Goal: Task Accomplishment & Management: Use online tool/utility

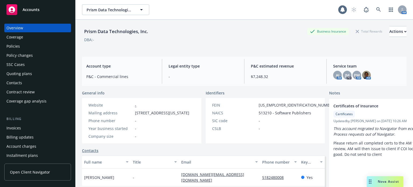
scroll to position [81, 0]
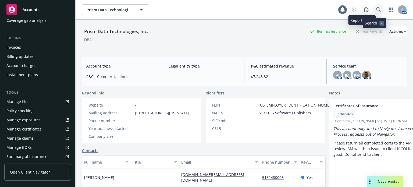
click at [376, 11] on icon at bounding box center [378, 9] width 5 height 5
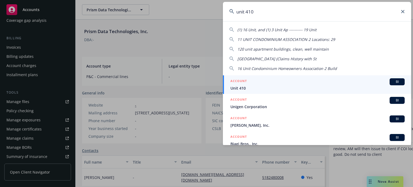
type input "unit 410"
click at [248, 88] on span "Unit 410" at bounding box center [317, 88] width 174 height 6
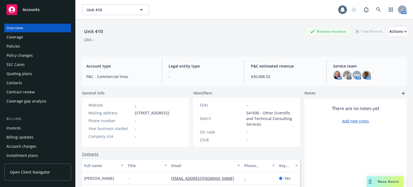
click at [31, 48] on div "Policies" at bounding box center [37, 46] width 62 height 9
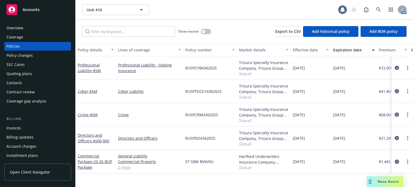
click at [82, 49] on div "Policy details" at bounding box center [93, 50] width 30 height 6
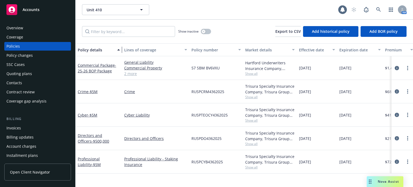
drag, startPoint x: 115, startPoint y: 51, endPoint x: 124, endPoint y: 52, distance: 8.6
click at [121, 52] on div "button" at bounding box center [119, 50] width 3 height 12
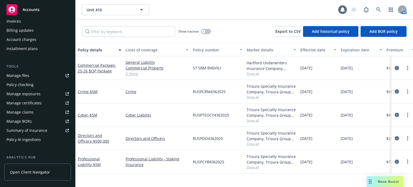
scroll to position [108, 0]
click at [37, 73] on link "Manage files" at bounding box center [37, 74] width 67 height 9
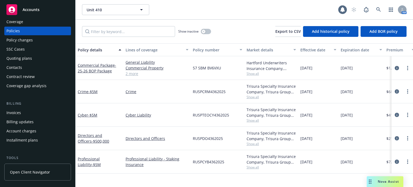
scroll to position [0, 0]
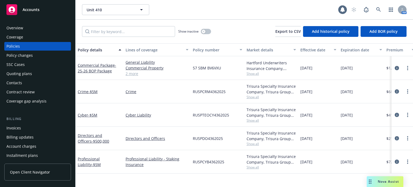
click at [26, 74] on div "Quoting plans" at bounding box center [19, 73] width 26 height 9
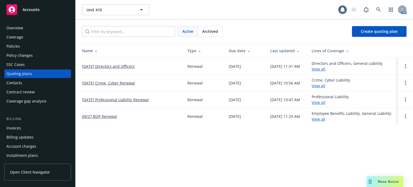
click at [131, 65] on link "10/01/25 Directors and Officers" at bounding box center [108, 66] width 53 height 6
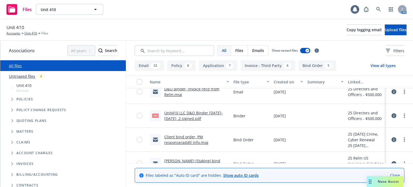
scroll to position [296, 0]
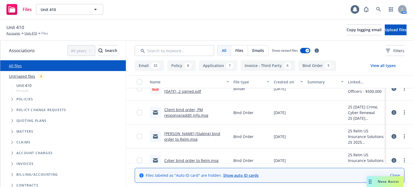
click at [196, 108] on link "Client bind order, PM response/addtl info.msg" at bounding box center [186, 112] width 44 height 11
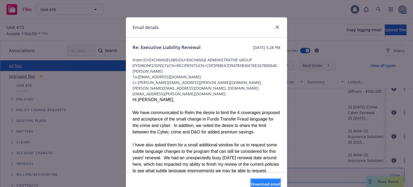
click at [256, 181] on span "Download email" at bounding box center [266, 183] width 30 height 5
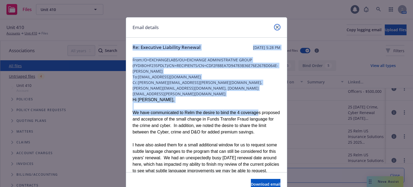
drag, startPoint x: 275, startPoint y: 26, endPoint x: 243, endPoint y: 106, distance: 87.1
click at [244, 106] on div "Email details Re: Executive Liability Renewal Tuesday, September 30, 2025 at 5:…" at bounding box center [206, 106] width 161 height 179
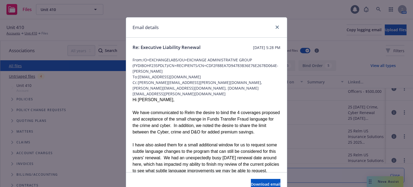
click at [243, 114] on div "We have communicated to Relm the desire to bind the 4 coverages proposed and ac…" at bounding box center [207, 122] width 148 height 26
click at [277, 27] on link "close" at bounding box center [277, 27] width 6 height 6
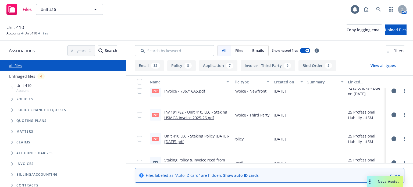
scroll to position [0, 0]
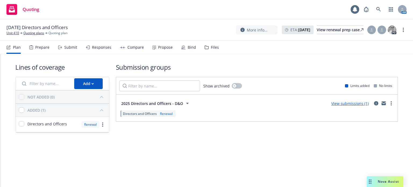
click at [344, 103] on link "View submissions (1)" at bounding box center [349, 103] width 37 height 5
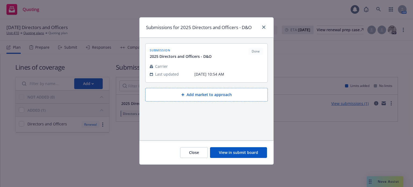
click at [246, 151] on button "View in submit board" at bounding box center [238, 152] width 57 height 11
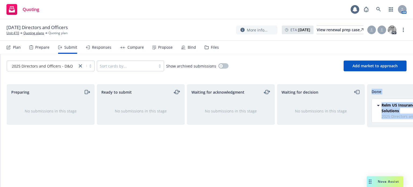
drag, startPoint x: 300, startPoint y: 175, endPoint x: 386, endPoint y: 168, distance: 87.2
click at [386, 168] on div "Preparing No submissions in this stage Ready to submit No submissions in this s…" at bounding box center [206, 132] width 413 height 96
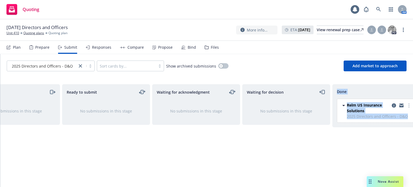
scroll to position [0, 48]
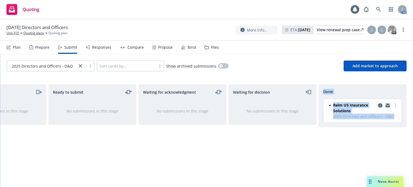
click at [382, 105] on link "copy logging email" at bounding box center [380, 105] width 6 height 6
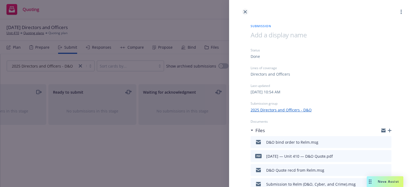
click at [247, 10] on icon "close" at bounding box center [245, 11] width 3 height 3
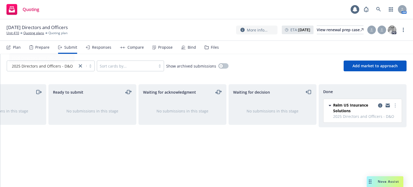
click at [51, 71] on div "2025 Directors and Officers - D&O" at bounding box center [51, 65] width 88 height 11
click at [48, 66] on span "2025 Directors and Officers - D&O" at bounding box center [42, 66] width 61 height 6
click at [38, 33] on link "Quoting plans" at bounding box center [33, 33] width 21 height 5
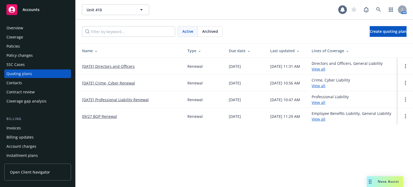
click at [118, 83] on link "[DATE] Crime, Cyber Renewal" at bounding box center [108, 83] width 53 height 6
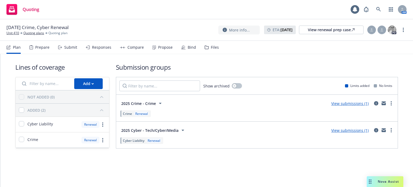
click at [348, 104] on link "View submissions (1)" at bounding box center [349, 103] width 37 height 5
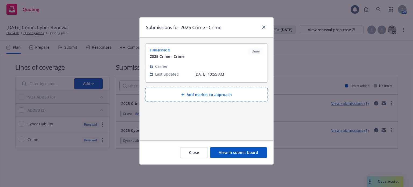
click at [249, 154] on button "View in submit board" at bounding box center [238, 152] width 57 height 11
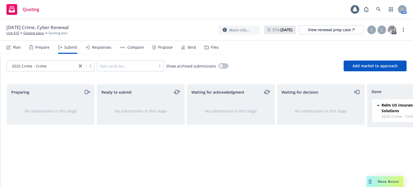
scroll to position [0, 48]
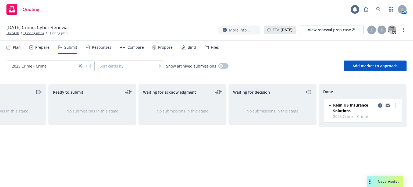
click at [380, 104] on icon "copy logging email" at bounding box center [380, 105] width 4 height 4
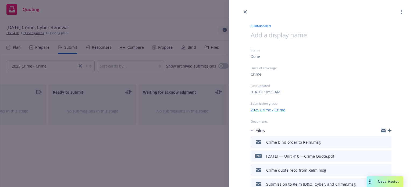
click at [246, 12] on icon "close" at bounding box center [245, 11] width 3 height 3
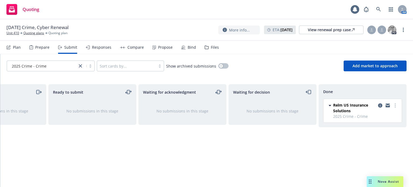
click at [35, 64] on span "2025 Crime - Crime" at bounding box center [29, 66] width 35 height 6
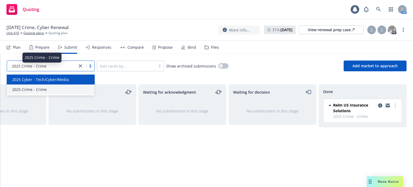
click at [34, 81] on span "2025 Cyber - Tech/Cyber/Media" at bounding box center [40, 80] width 57 height 6
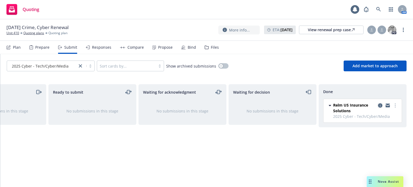
click at [379, 104] on icon "copy logging email" at bounding box center [380, 105] width 4 height 4
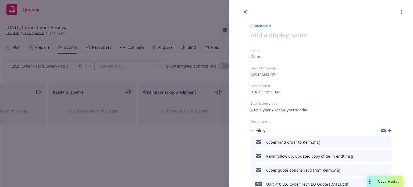
click at [245, 12] on icon "close" at bounding box center [245, 11] width 3 height 3
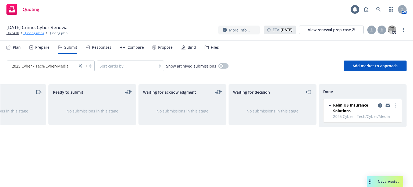
click at [41, 35] on link "Quoting plans" at bounding box center [33, 33] width 21 height 5
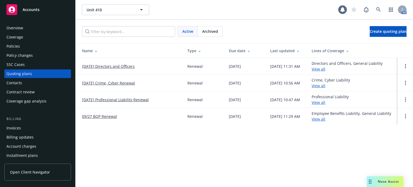
click at [104, 101] on link "[DATE] Professional Liability Renewal" at bounding box center [115, 100] width 67 height 6
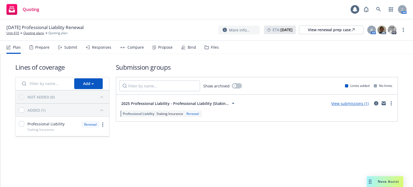
click at [357, 104] on link "View submissions (1)" at bounding box center [349, 103] width 37 height 5
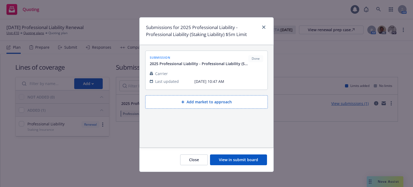
click at [248, 158] on button "View in submit board" at bounding box center [238, 159] width 57 height 11
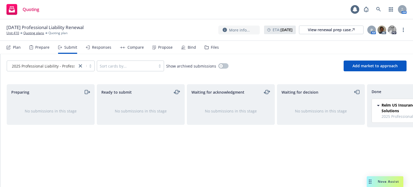
scroll to position [0, 48]
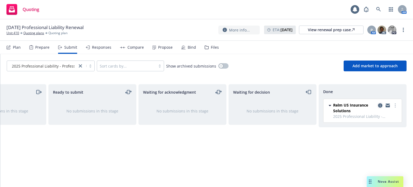
click at [379, 104] on icon "copy logging email" at bounding box center [380, 105] width 4 height 4
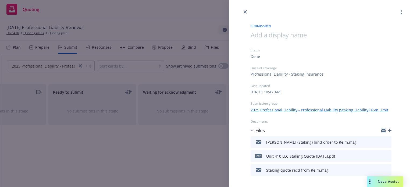
click at [384, 140] on icon "preview file" at bounding box center [386, 142] width 5 height 4
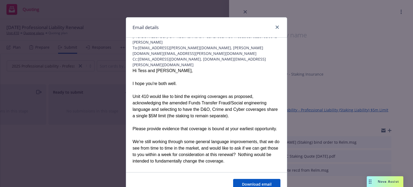
scroll to position [54, 0]
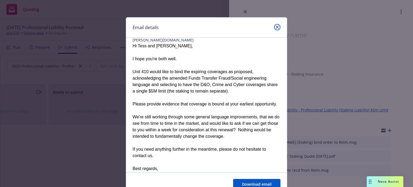
click at [276, 26] on icon "close" at bounding box center [277, 27] width 3 height 3
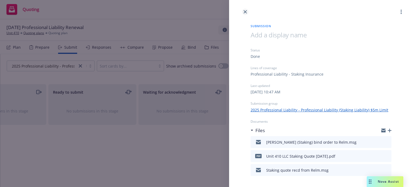
click at [243, 12] on link "close" at bounding box center [245, 12] width 6 height 6
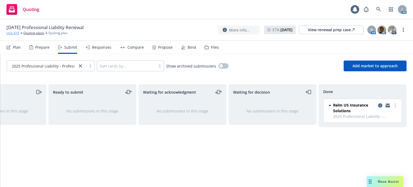
click at [13, 33] on link "Unit 410" at bounding box center [12, 33] width 13 height 5
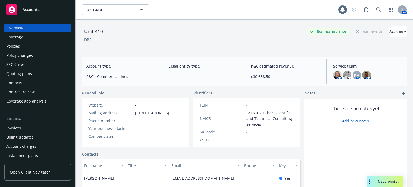
click at [22, 42] on div "Policies" at bounding box center [37, 46] width 62 height 9
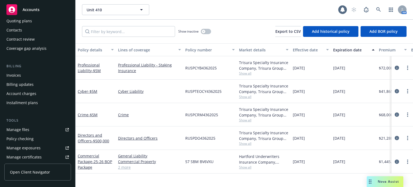
scroll to position [54, 0]
click at [23, 130] on div "Manage files" at bounding box center [17, 128] width 23 height 9
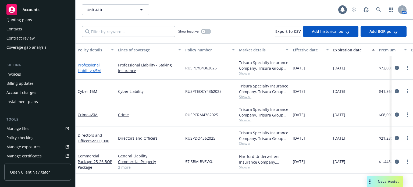
click at [94, 64] on link "Professional Liability - $5M" at bounding box center [89, 67] width 23 height 11
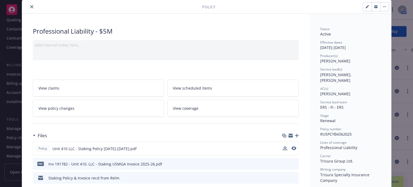
scroll to position [27, 0]
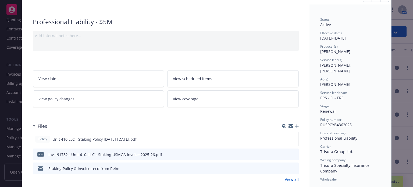
click at [293, 167] on icon "preview file" at bounding box center [293, 168] width 5 height 4
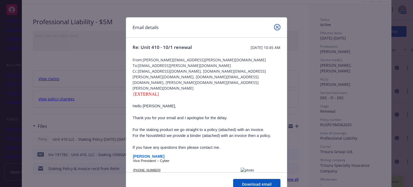
click at [276, 26] on icon "close" at bounding box center [277, 27] width 3 height 3
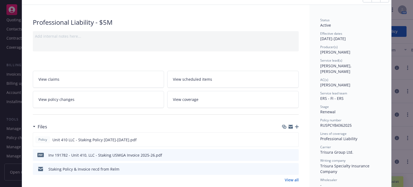
scroll to position [0, 0]
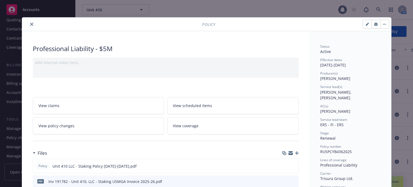
drag, startPoint x: 28, startPoint y: 24, endPoint x: 11, endPoint y: 41, distance: 24.0
click at [30, 24] on icon "close" at bounding box center [31, 24] width 3 height 3
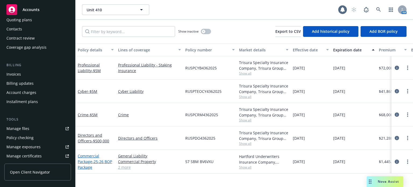
click at [94, 159] on span "- 25-26 BOP Package" at bounding box center [95, 164] width 34 height 11
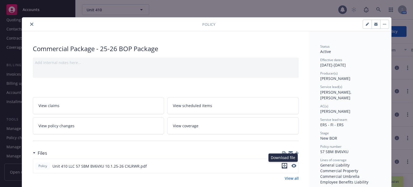
click at [283, 163] on icon "download file" at bounding box center [284, 165] width 4 height 4
drag, startPoint x: 358, startPoint y: 148, endPoint x: 318, endPoint y: 147, distance: 39.8
click at [320, 147] on div "Policy number 57 SBM BV6VXU" at bounding box center [350, 149] width 60 height 10
copy span "57 SBM BV6VXU"
click at [30, 24] on icon "close" at bounding box center [31, 24] width 3 height 3
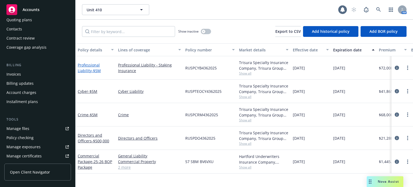
click at [101, 63] on link "Professional Liability - $5M" at bounding box center [89, 67] width 23 height 11
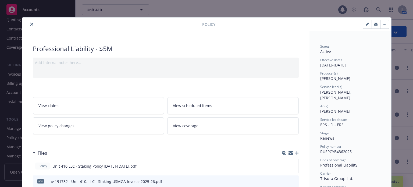
scroll to position [16, 0]
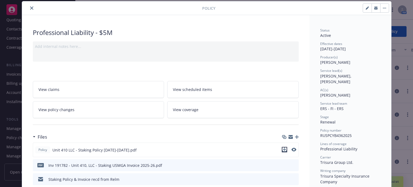
click at [284, 147] on icon "download file" at bounding box center [284, 149] width 4 height 4
drag, startPoint x: 350, startPoint y: 130, endPoint x: 318, endPoint y: 130, distance: 31.5
click at [320, 130] on div "Policy number RUSPCYB4362025" at bounding box center [350, 133] width 60 height 10
copy span "RUSPCYB4362025"
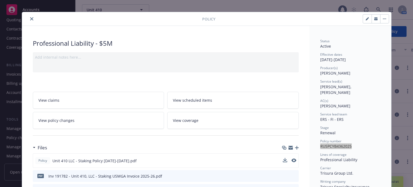
scroll to position [0, 0]
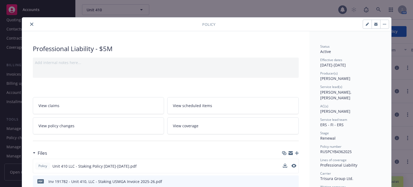
click at [32, 27] on div at bounding box center [113, 24] width 178 height 6
click at [30, 24] on icon "close" at bounding box center [31, 24] width 3 height 3
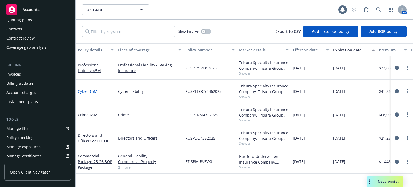
click at [92, 92] on span "- $5M" at bounding box center [92, 91] width 9 height 5
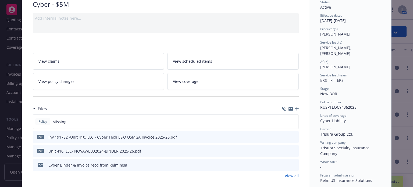
scroll to position [54, 0]
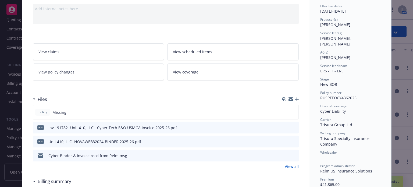
click at [284, 139] on icon "download file" at bounding box center [285, 141] width 4 height 4
drag, startPoint x: 358, startPoint y: 93, endPoint x: 319, endPoint y: 95, distance: 39.6
click at [320, 95] on div "Status Active Effective dates 10/01/2025 - 10/01/2026 Producer(s) Erik Stenson …" at bounding box center [350, 122] width 60 height 264
copy span "RUSPTEOCY4362025"
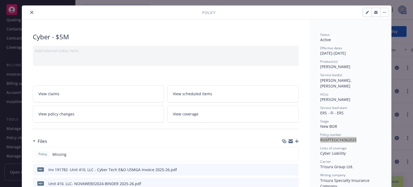
scroll to position [0, 0]
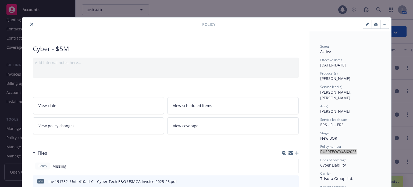
click at [29, 22] on button "close" at bounding box center [31, 24] width 6 height 6
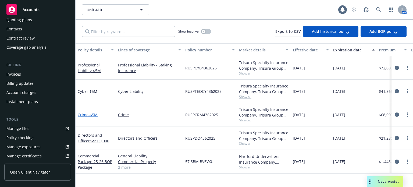
click at [92, 116] on span "- $5M" at bounding box center [92, 114] width 9 height 5
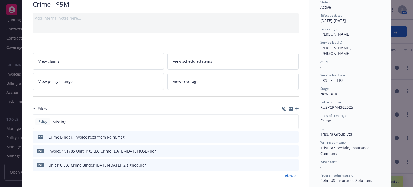
scroll to position [54, 0]
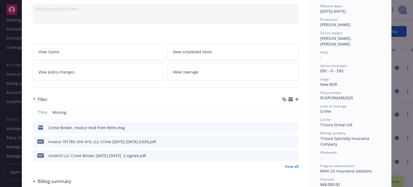
click at [283, 154] on icon "download file" at bounding box center [285, 155] width 4 height 4
click at [363, 94] on div "Policy number RUSPCRM4362025" at bounding box center [350, 95] width 60 height 10
drag, startPoint x: 356, startPoint y: 91, endPoint x: 317, endPoint y: 94, distance: 38.5
copy span "RUSPCRM4362025"
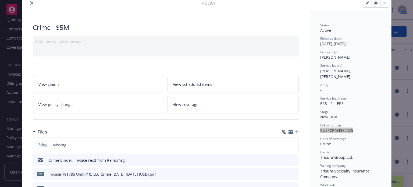
scroll to position [0, 0]
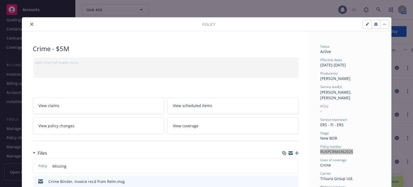
click at [30, 24] on icon "close" at bounding box center [31, 24] width 3 height 3
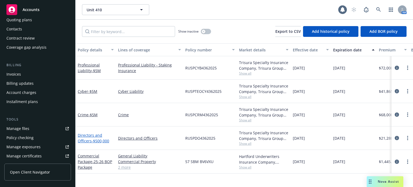
click at [85, 134] on link "Directors and Officers - $500,000" at bounding box center [93, 138] width 31 height 11
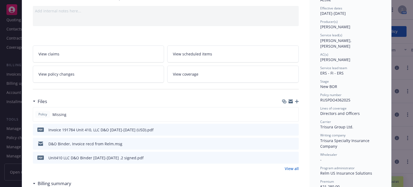
scroll to position [54, 0]
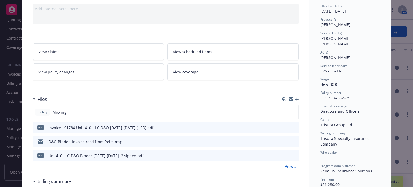
click at [283, 154] on icon "download file" at bounding box center [284, 154] width 3 height 3
click at [345, 122] on span "Trisura Group Ltd." at bounding box center [336, 124] width 33 height 5
drag, startPoint x: 358, startPoint y: 92, endPoint x: 318, endPoint y: 91, distance: 40.1
click at [320, 91] on div "Policy number RUSPDO4362025" at bounding box center [350, 95] width 60 height 10
copy span "RUSPDO4362025"
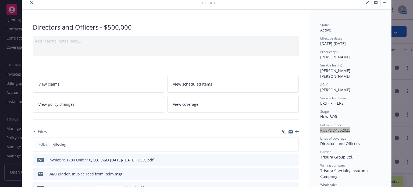
scroll to position [0, 0]
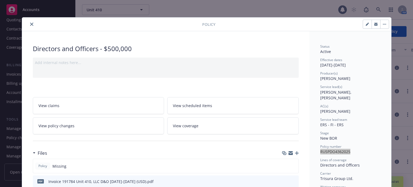
click at [30, 23] on icon "close" at bounding box center [31, 24] width 3 height 3
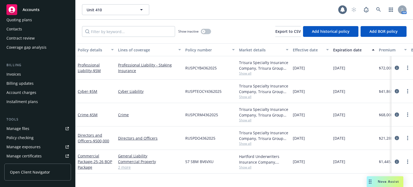
click at [27, 130] on div "Manage files" at bounding box center [17, 128] width 23 height 9
click at [380, 9] on icon at bounding box center [378, 9] width 5 height 5
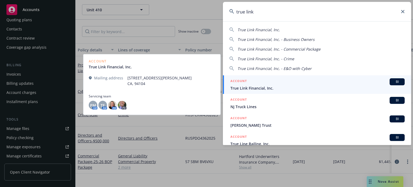
type input "true link"
click at [250, 86] on span "True Link Financial, Inc." at bounding box center [317, 88] width 174 height 6
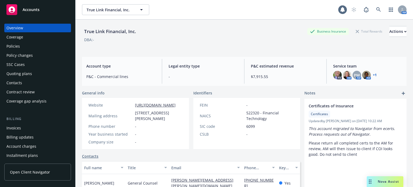
click at [39, 56] on div "Policy changes" at bounding box center [37, 55] width 62 height 9
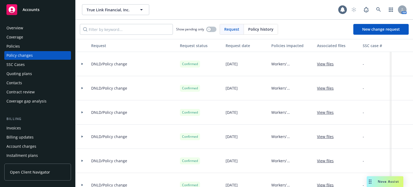
click at [17, 44] on div "Policies" at bounding box center [12, 46] width 13 height 9
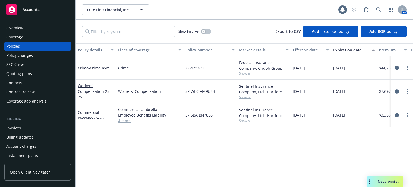
click at [95, 50] on div "Policy details" at bounding box center [93, 50] width 30 height 6
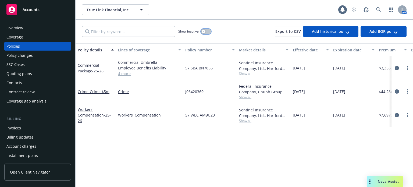
click at [206, 31] on button "button" at bounding box center [206, 31] width 10 height 5
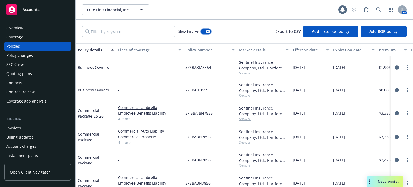
click at [206, 31] on div "button" at bounding box center [208, 32] width 4 height 4
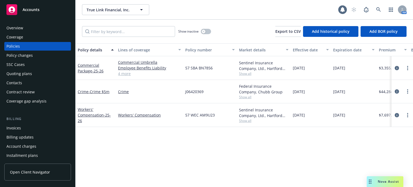
click at [241, 72] on span "Show all" at bounding box center [263, 73] width 49 height 5
click at [223, 67] on div "57 SBA BN7856" at bounding box center [210, 68] width 54 height 24
click at [248, 121] on span "Show all" at bounding box center [263, 120] width 49 height 5
click at [171, 136] on div "Policy details Lines of coverage Policy number Market details Effective date Ex…" at bounding box center [244, 115] width 337 height 144
click at [245, 123] on div "Sentinel Insurance Company, Ltd., Hartford Insurance Group Show all" at bounding box center [264, 115] width 54 height 24
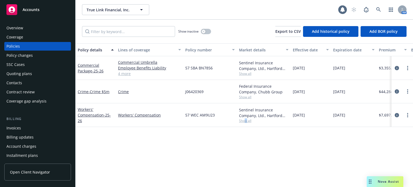
click at [246, 122] on span "Show all" at bounding box center [263, 120] width 49 height 5
click at [90, 60] on div "Commercial Package - 25-26" at bounding box center [96, 68] width 40 height 24
click at [90, 65] on link "Commercial Package - 25-26" at bounding box center [91, 68] width 26 height 11
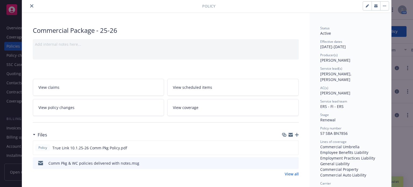
scroll to position [27, 0]
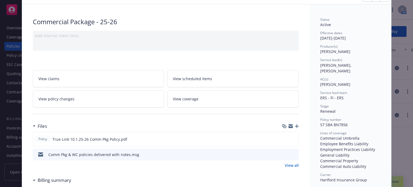
click at [292, 153] on icon "preview file" at bounding box center [293, 154] width 5 height 4
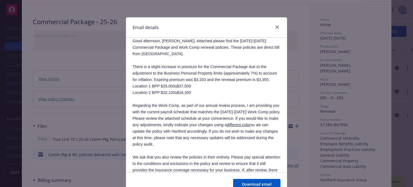
scroll to position [0, 0]
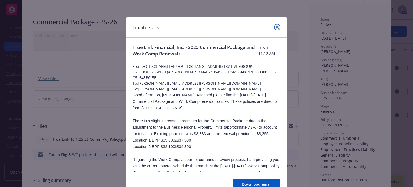
click at [276, 27] on icon "close" at bounding box center [277, 27] width 3 height 3
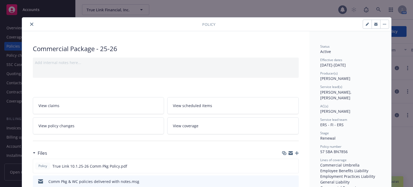
click at [30, 23] on icon "close" at bounding box center [31, 24] width 3 height 3
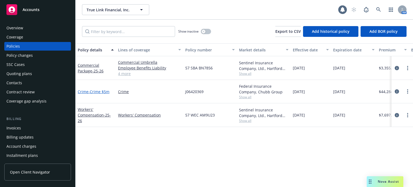
click at [104, 91] on span "- Crime $5m" at bounding box center [98, 91] width 21 height 5
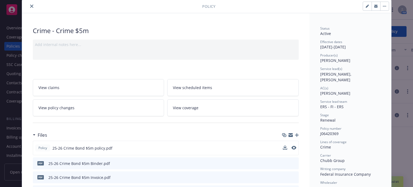
scroll to position [27, 0]
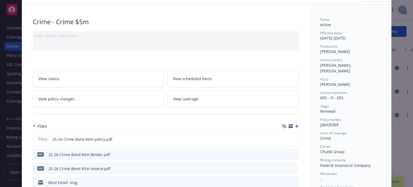
click at [283, 181] on icon "download file" at bounding box center [285, 182] width 4 height 4
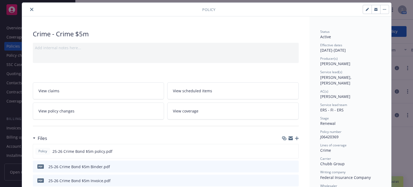
scroll to position [0, 0]
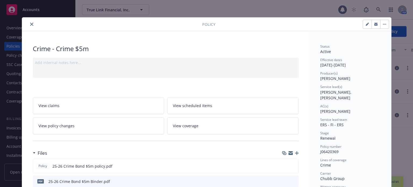
click at [30, 24] on icon "close" at bounding box center [31, 24] width 3 height 3
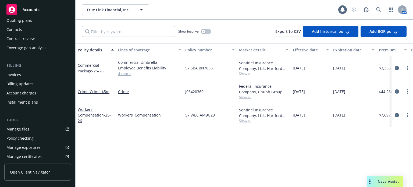
scroll to position [81, 0]
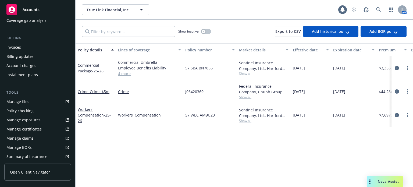
click at [34, 100] on link "Manage files" at bounding box center [37, 101] width 67 height 9
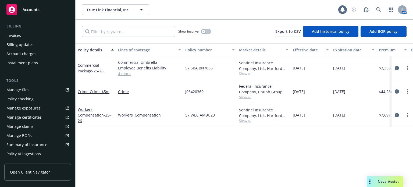
scroll to position [27, 0]
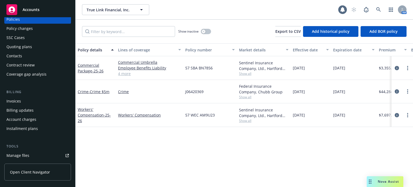
click at [14, 100] on div "Invoices" at bounding box center [13, 101] width 15 height 9
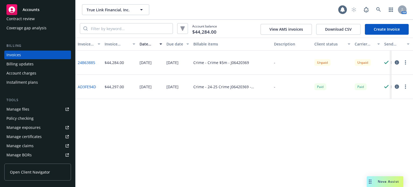
scroll to position [80, 0]
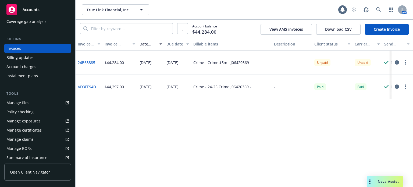
click at [20, 104] on div "Manage files" at bounding box center [17, 102] width 23 height 9
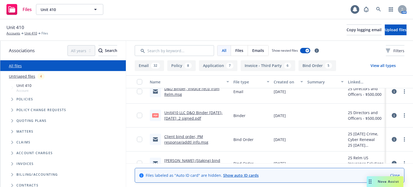
scroll to position [296, 0]
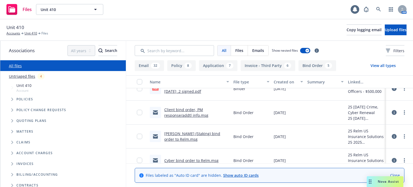
click at [194, 110] on link "Client bind order, PM response/addtl info.msg" at bounding box center [186, 112] width 44 height 11
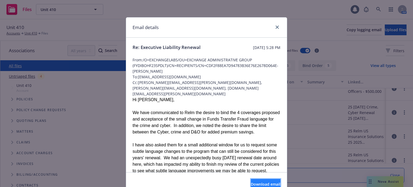
click at [251, 181] on span "Download email" at bounding box center [266, 183] width 30 height 5
click at [276, 29] on link "close" at bounding box center [277, 27] width 6 height 6
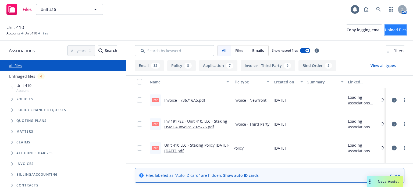
click at [387, 31] on span "Upload files" at bounding box center [396, 29] width 22 height 5
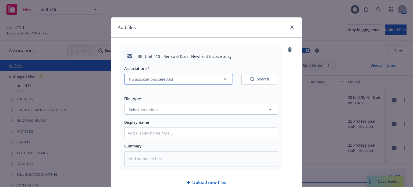
click at [132, 80] on span "No associations selected" at bounding box center [151, 79] width 44 height 6
type textarea "x"
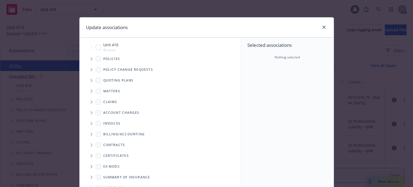
click at [91, 59] on icon "Tree Example" at bounding box center [92, 58] width 2 height 3
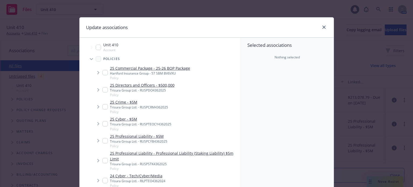
click at [104, 71] on input "Tree Example" at bounding box center [104, 72] width 5 height 5
checkbox input "true"
type textarea "x"
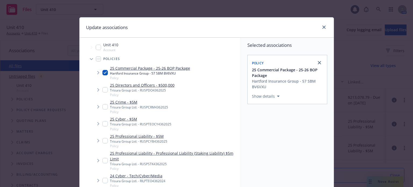
scroll to position [27, 0]
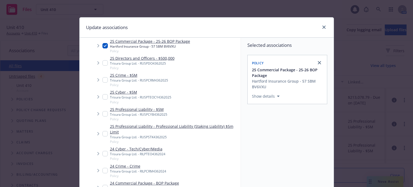
drag, startPoint x: 103, startPoint y: 112, endPoint x: 109, endPoint y: 113, distance: 5.7
click at [104, 112] on input "Tree Example" at bounding box center [104, 113] width 5 height 5
checkbox input "true"
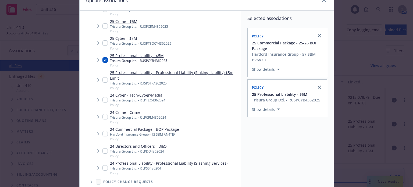
scroll to position [80, 0]
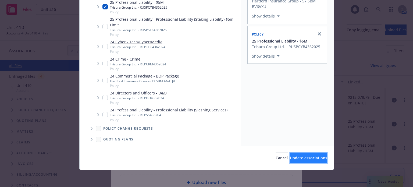
click at [290, 157] on span "Update associations" at bounding box center [308, 157] width 37 height 5
type textarea "x"
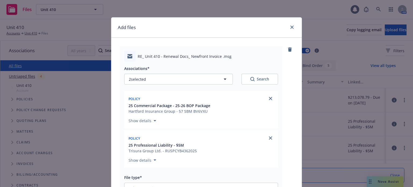
scroll to position [54, 0]
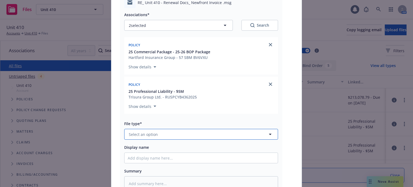
click at [155, 133] on button "Select an option" at bounding box center [201, 134] width 154 height 11
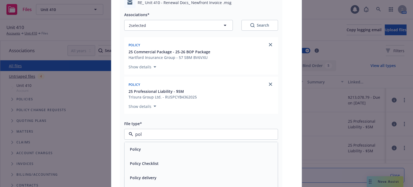
type input "poli"
click at [149, 177] on span "Policy delivery" at bounding box center [143, 178] width 27 height 6
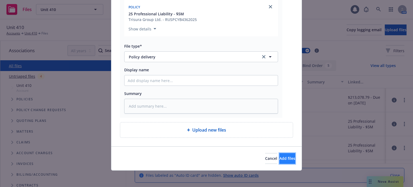
click at [289, 155] on button "Add files" at bounding box center [287, 158] width 16 height 11
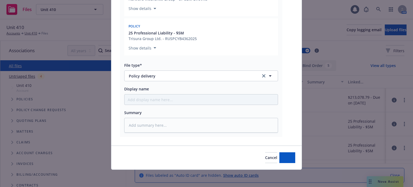
scroll to position [112, 0]
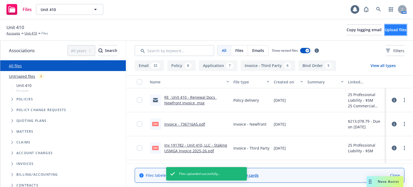
click at [385, 29] on span "Upload files" at bounding box center [396, 29] width 22 height 5
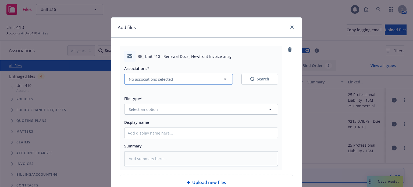
click at [134, 77] on span "No associations selected" at bounding box center [151, 79] width 44 height 6
type textarea "x"
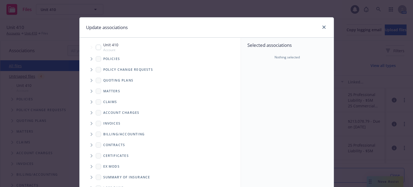
click at [91, 59] on icon "Tree Example" at bounding box center [92, 58] width 2 height 3
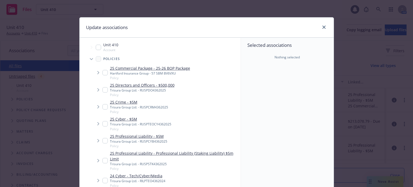
click at [103, 89] on input "Tree Example" at bounding box center [104, 89] width 5 height 5
checkbox input "true"
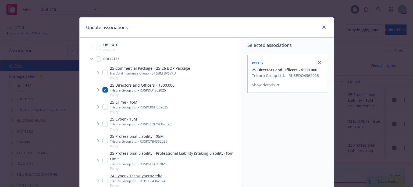
click at [104, 106] on input "Tree Example" at bounding box center [104, 106] width 5 height 5
checkbox input "true"
click at [104, 124] on input "Tree Example" at bounding box center [104, 123] width 5 height 5
checkbox input "true"
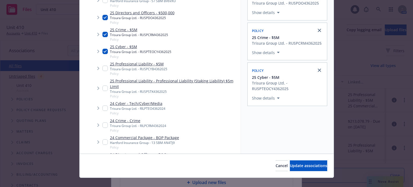
scroll to position [80, 0]
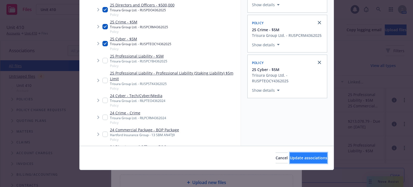
click at [300, 161] on button "Update associations" at bounding box center [308, 157] width 37 height 11
type textarea "x"
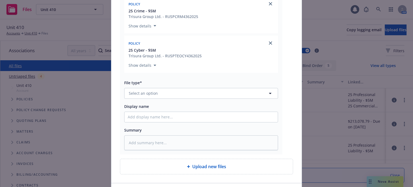
scroll to position [134, 0]
click at [159, 92] on button "Select an option" at bounding box center [201, 93] width 154 height 11
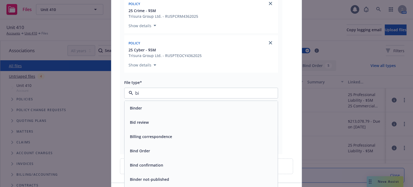
type input "bin"
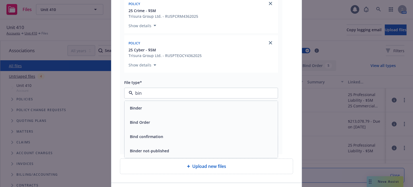
click at [153, 134] on span "Bind confirmation" at bounding box center [146, 137] width 33 height 6
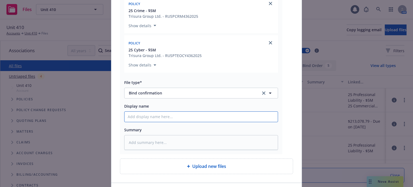
click at [146, 116] on input "Display name" at bounding box center [200, 117] width 153 height 10
type textarea "x"
type input "B"
type textarea "x"
type input "Bi"
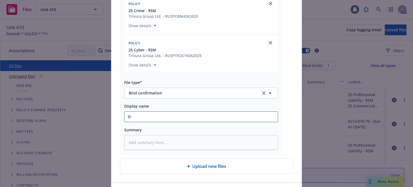
type textarea "x"
type input "Bind"
type textarea "x"
type input "Binde"
type textarea "x"
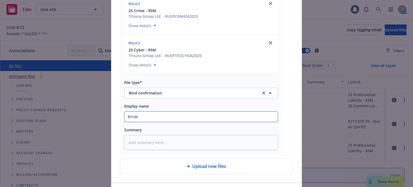
type input "Binder"
type textarea "x"
type input "Binders"
type textarea "x"
type input "Binders,"
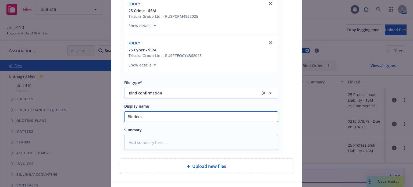
type textarea "x"
type input "Binders,"
type textarea "x"
type input "Binders, N"
type textarea "x"
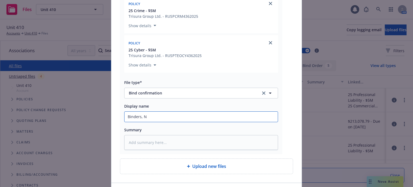
type input "Binders, Ne"
type textarea "x"
type input "Binders, New"
type textarea "x"
type input "Binders, Newf"
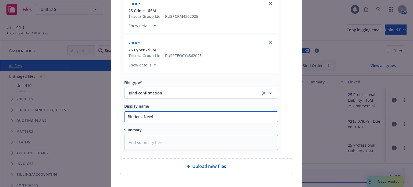
type textarea "x"
type input "Binders, Newfr"
type textarea "x"
type input "Binders, Newfro"
type textarea "x"
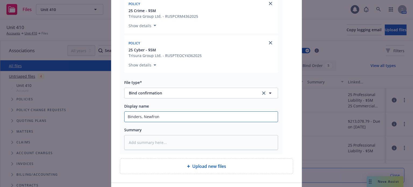
type input "Binders, Newfront"
type textarea "x"
type input "Binders, Newfront"
type textarea "x"
type input "Binders, Newfront I"
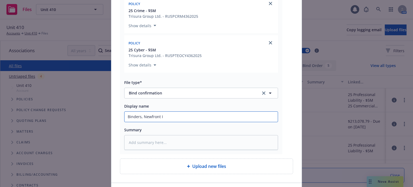
type textarea "x"
type input "Binders, Newfront In"
type textarea "x"
type input "Binders, Newfront Inv"
type textarea "x"
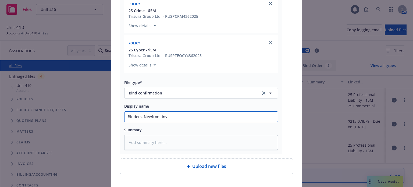
type input "Binders, Newfront Invo"
type textarea "x"
type input "Binders, Newfront Invoic"
type textarea "x"
type input "Binders, Newfront Invoice"
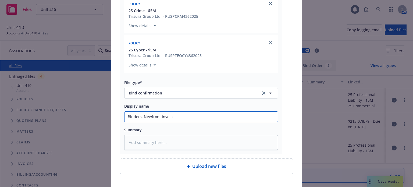
type textarea "x"
type input "Binders, Newfront Invoice"
type textarea "x"
type input "Binders, Newfront Invoice d"
type textarea "x"
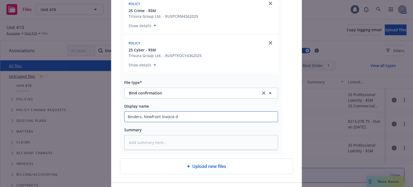
type input "Binders, Newfront Invoice de"
type textarea "x"
type input "Binders, Newfront Invoice del"
type textarea "x"
type input "Binders, Newfront Invoice deli"
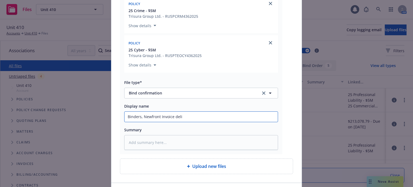
type textarea "x"
type input "Binders, Newfront Invoice deliv"
type textarea "x"
type input "Binders, Newfront Invoice delive"
type textarea "x"
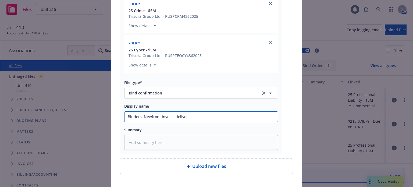
type input "Binders, Newfront Invoice delivere"
type textarea "x"
type input "Binders, Newfront Invoice delivered"
type textarea "x"
type input "Binders, Newfront Invoice delivered"
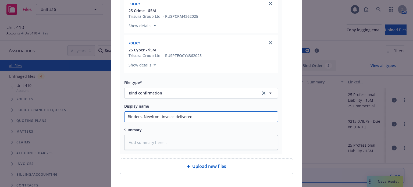
type textarea "x"
type input "Binders, Newfront Invoice delivered t"
type textarea "x"
type input "Binders, Newfront Invoice delivered to"
type textarea "x"
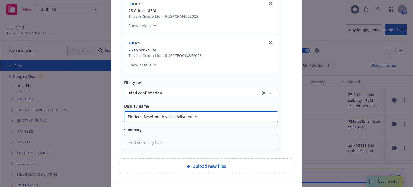
type input "Binders, Newfront Invoice delivered to c"
type textarea "x"
type input "Binders, Newfront Invoice delivered to cl"
type textarea "x"
type input "Binders, Newfront Invoice delivered to cli"
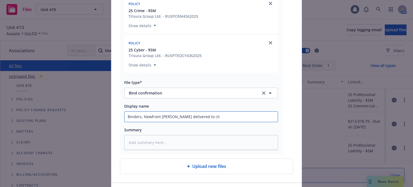
type textarea "x"
type input "Binders, Newfront Invoice delivered to clie"
type textarea "x"
type input "Binders, Newfront Invoice delivered to clien"
type textarea "x"
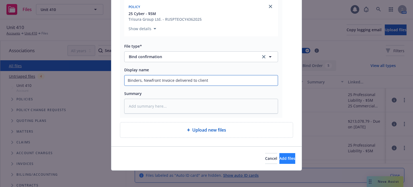
type input "Binders, Newfront Invoice delivered to client"
click at [279, 161] on button "Add files" at bounding box center [287, 158] width 16 height 11
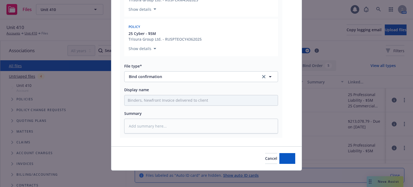
type textarea "x"
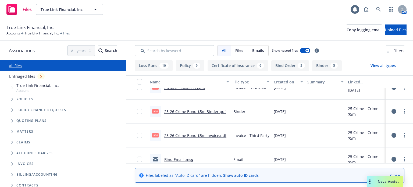
scroll to position [134, 0]
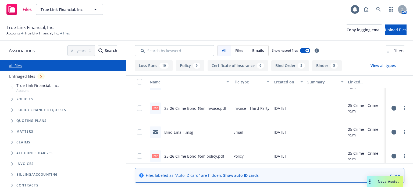
click at [183, 132] on link "Bind Email .msg" at bounding box center [178, 132] width 29 height 5
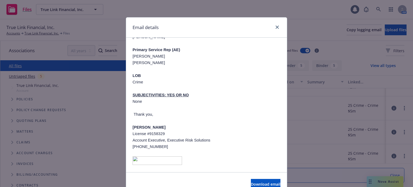
scroll to position [215, 0]
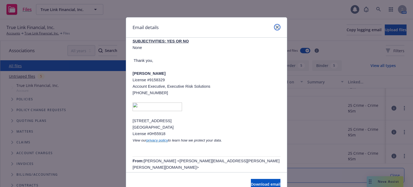
click at [274, 28] on link "close" at bounding box center [277, 27] width 6 height 6
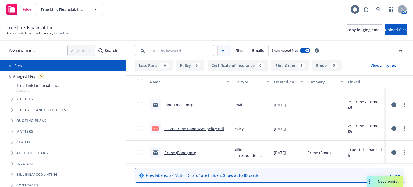
scroll to position [188, 0]
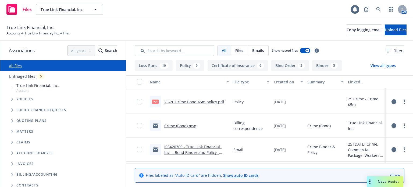
click at [190, 125] on link "Crime (Bond).msg" at bounding box center [180, 125] width 32 height 5
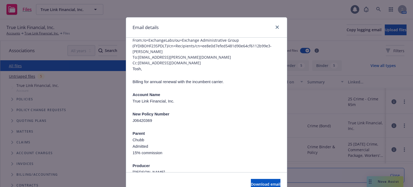
scroll to position [54, 0]
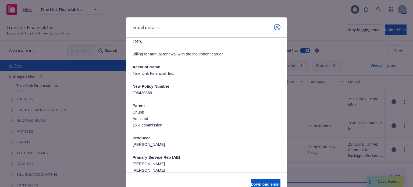
click at [276, 27] on icon "close" at bounding box center [277, 27] width 3 height 3
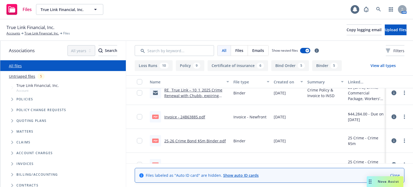
scroll to position [0, 0]
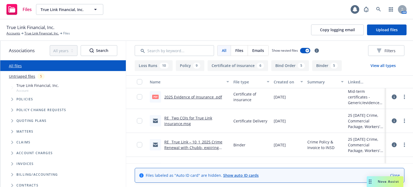
scroll to position [54, 0]
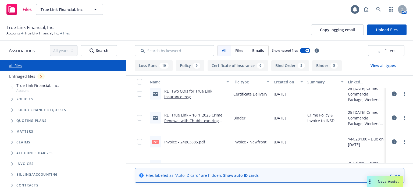
click at [191, 116] on link "RE_ True Link – 10_1_2025 Crime Renewal with Chubb- expiring terms_ slight prem…" at bounding box center [193, 120] width 58 height 16
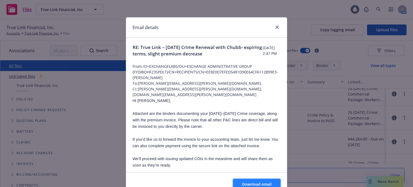
click at [252, 182] on span "Download email" at bounding box center [257, 183] width 30 height 5
click at [272, 28] on div at bounding box center [276, 27] width 9 height 7
click at [275, 27] on link "close" at bounding box center [277, 27] width 6 height 6
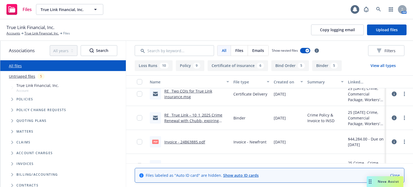
click at [208, 117] on link "RE_ True Link – 10_1_2025 Crime Renewal with Chubb- expiring terms_ slight prem…" at bounding box center [193, 120] width 58 height 16
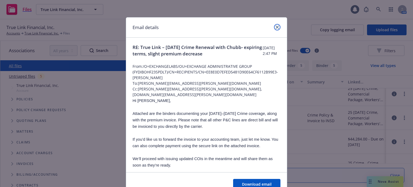
drag, startPoint x: 275, startPoint y: 27, endPoint x: 283, endPoint y: 51, distance: 24.7
click at [276, 27] on icon "close" at bounding box center [277, 27] width 3 height 3
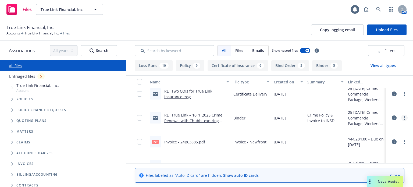
click at [404, 116] on icon "more" at bounding box center [404, 118] width 1 height 4
click at [365, 160] on link "Update associations" at bounding box center [377, 161] width 54 height 11
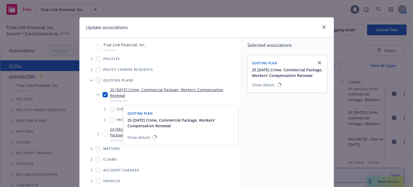
click at [102, 95] on input "Tree Example" at bounding box center [104, 94] width 5 height 5
checkbox input "false"
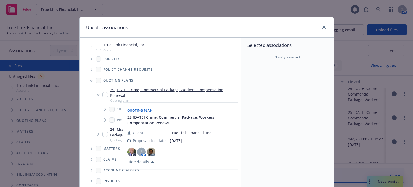
click at [91, 60] on icon "Tree Example" at bounding box center [92, 58] width 2 height 3
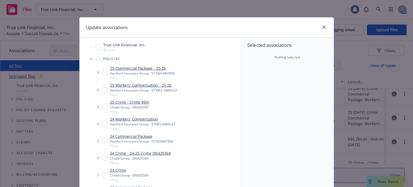
click at [104, 107] on input "Tree Example" at bounding box center [104, 106] width 5 height 5
checkbox input "true"
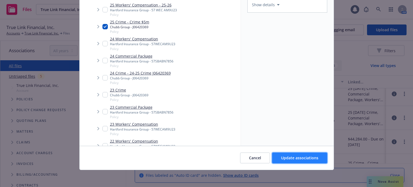
click at [301, 155] on span "Update associations" at bounding box center [299, 157] width 37 height 5
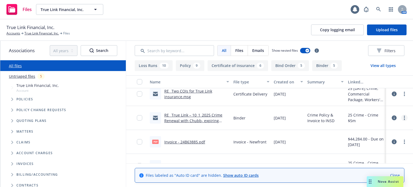
click at [401, 117] on link "more" at bounding box center [404, 118] width 6 height 6
click at [364, 151] on link "Edit" at bounding box center [377, 150] width 54 height 11
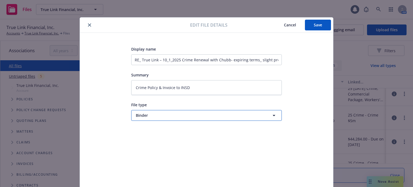
click at [159, 118] on span "Binder" at bounding box center [197, 115] width 122 height 6
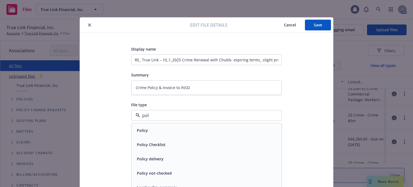
type input "poli"
click at [159, 159] on span "Policy delivery" at bounding box center [150, 159] width 27 height 6
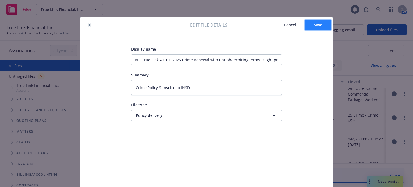
click at [314, 24] on span "Save" at bounding box center [318, 24] width 8 height 5
type textarea "x"
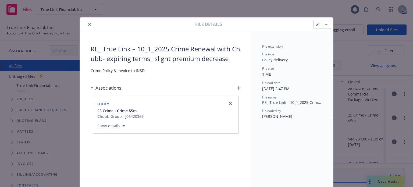
click at [88, 24] on icon "close" at bounding box center [89, 24] width 3 height 3
